Goal: Information Seeking & Learning: Learn about a topic

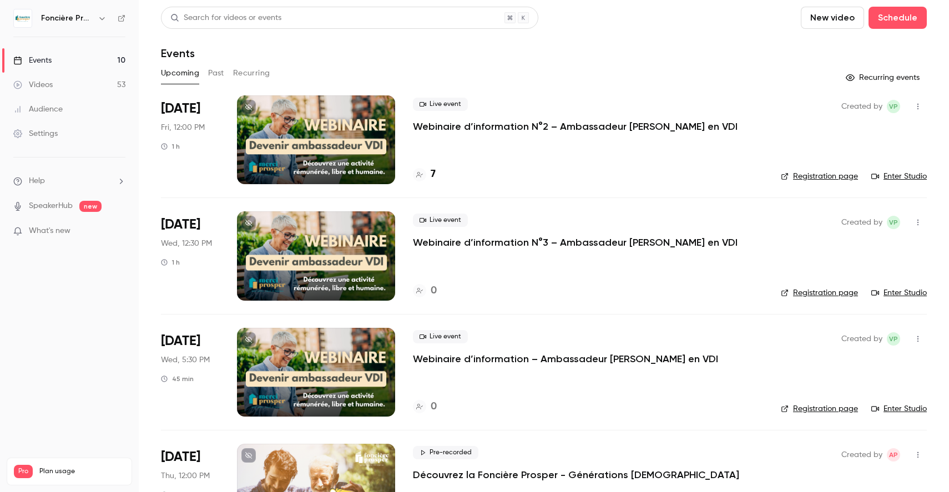
click at [46, 60] on div "Events" at bounding box center [32, 60] width 38 height 11
click at [218, 70] on button "Past" at bounding box center [216, 73] width 16 height 18
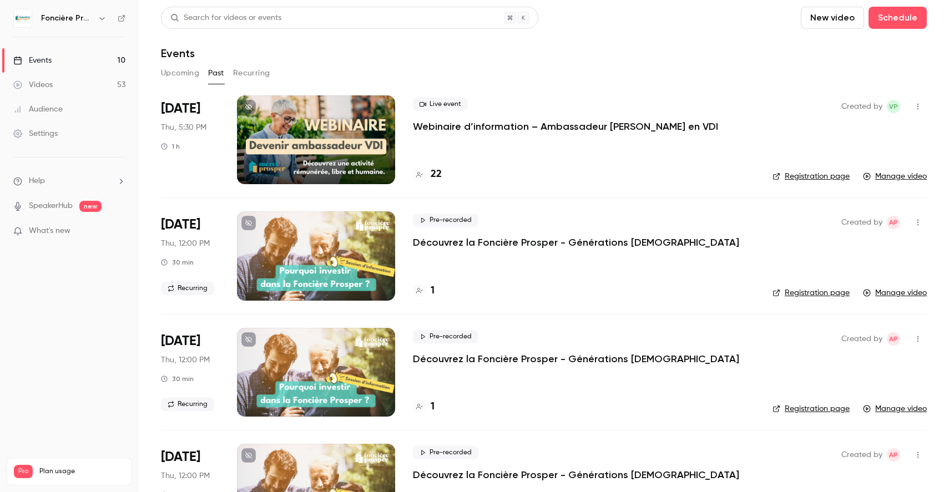
click at [556, 126] on p "Webinaire d’information – Ambassadeur [PERSON_NAME] en VDI" at bounding box center [565, 126] width 305 height 13
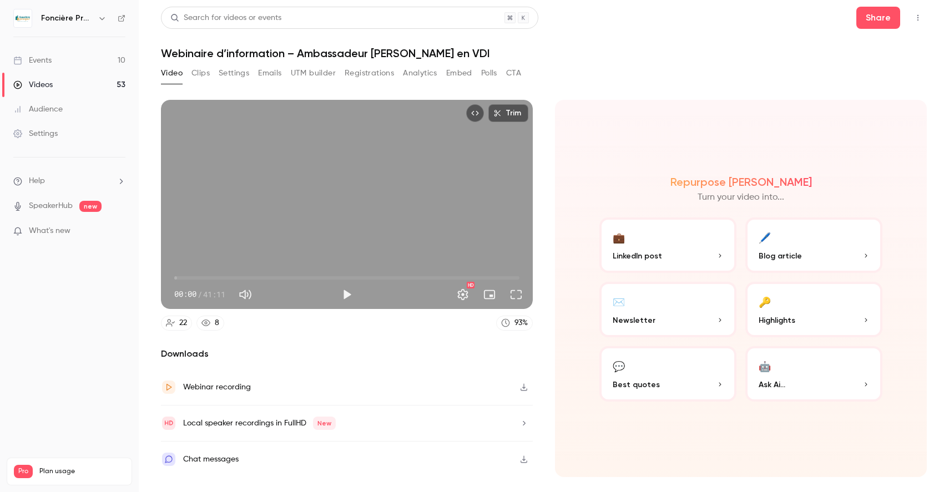
click at [695, 251] on p "LinkedIn post" at bounding box center [668, 256] width 110 height 12
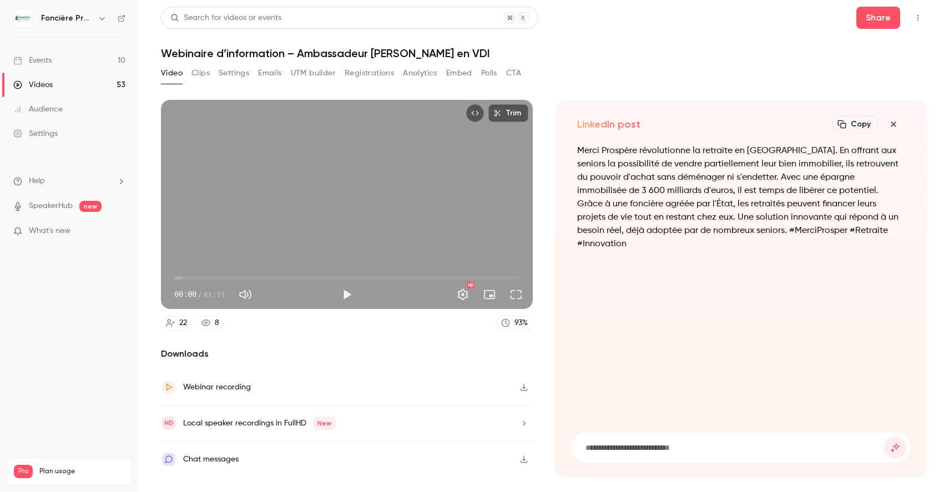
click at [359, 75] on button "Registrations" at bounding box center [369, 73] width 49 height 18
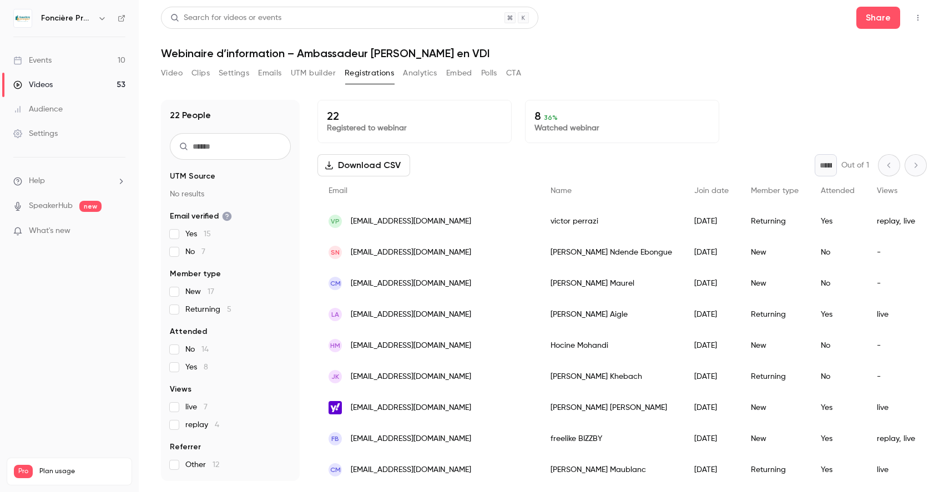
click at [425, 73] on button "Analytics" at bounding box center [420, 73] width 34 height 18
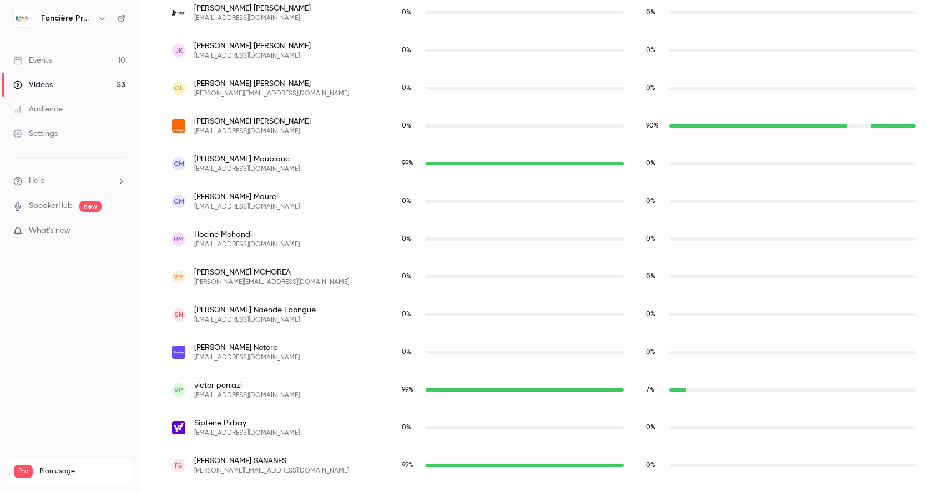
scroll to position [805, 0]
